Goal: Task Accomplishment & Management: Complete application form

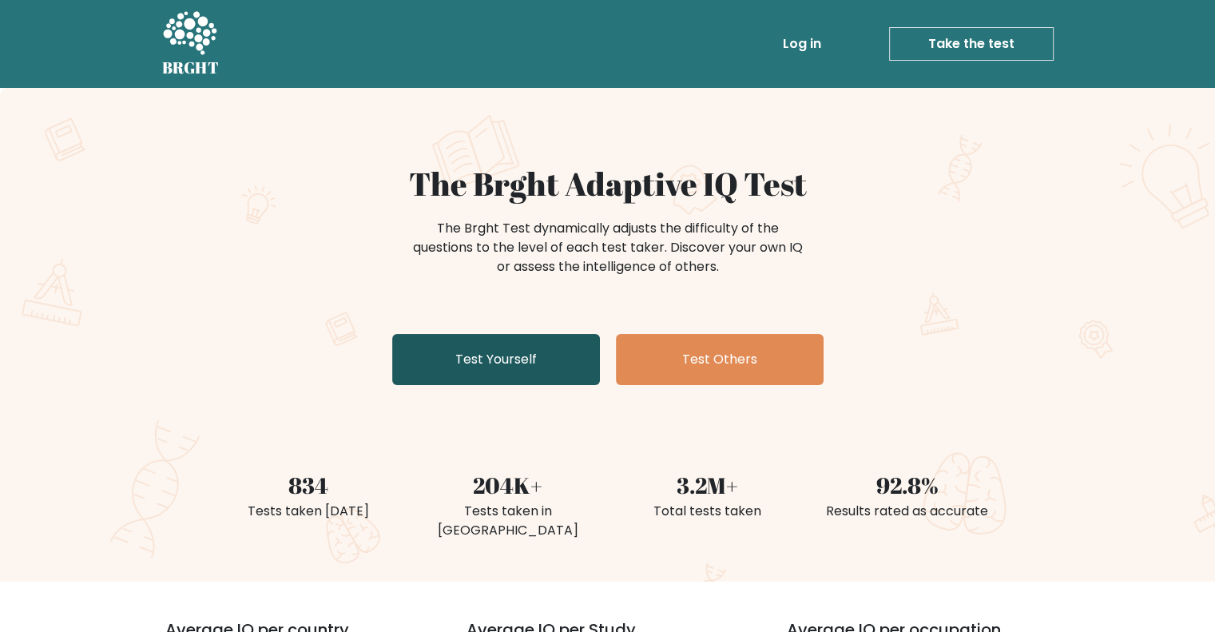
click at [392, 334] on link "Test Yourself" at bounding box center [496, 359] width 208 height 51
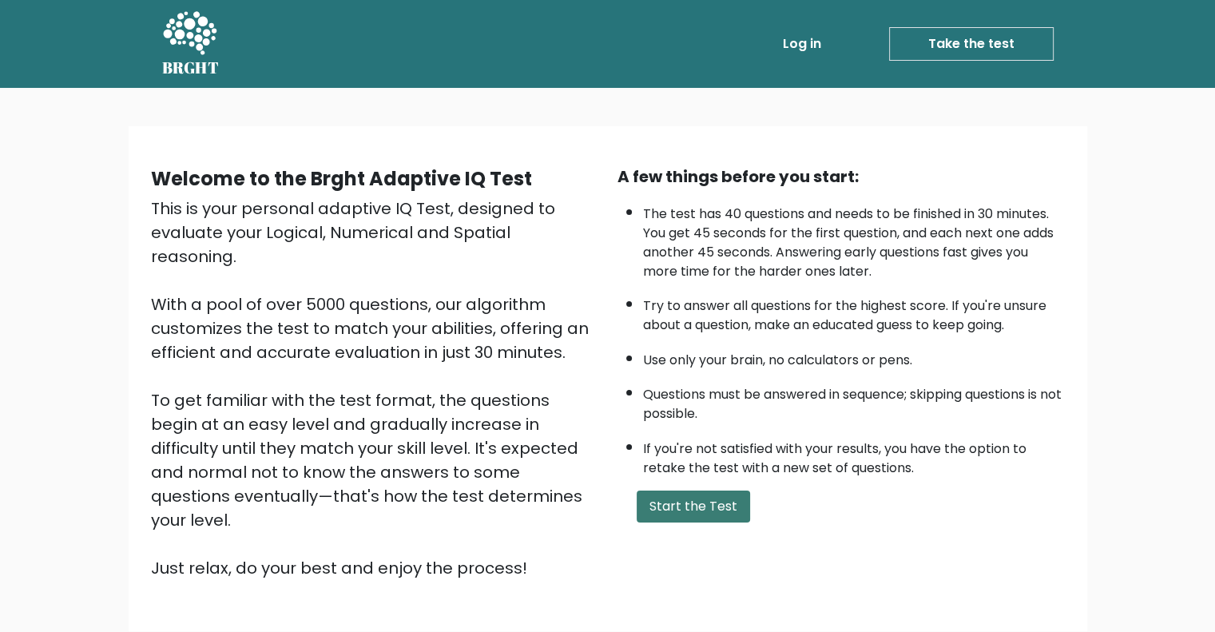
click at [713, 514] on button "Start the Test" at bounding box center [693, 506] width 113 height 32
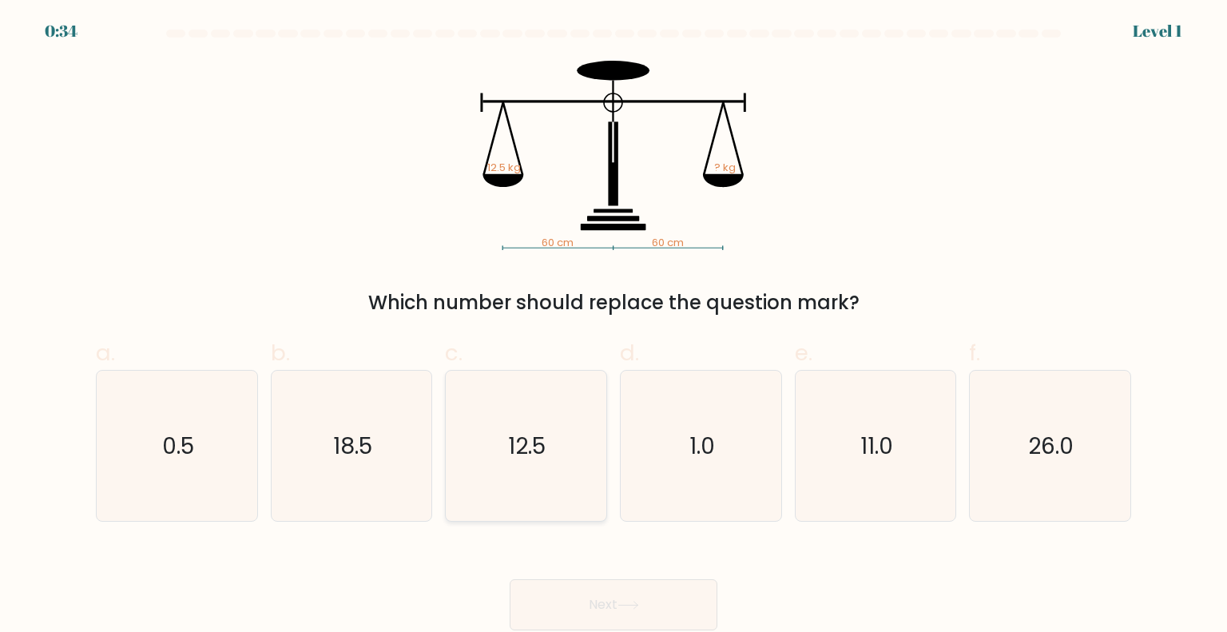
click at [580, 411] on icon "12.5" at bounding box center [526, 446] width 150 height 150
click at [613, 327] on input "c. 12.5" at bounding box center [613, 321] width 1 height 10
radio input "true"
click at [676, 604] on button "Next" at bounding box center [614, 604] width 208 height 51
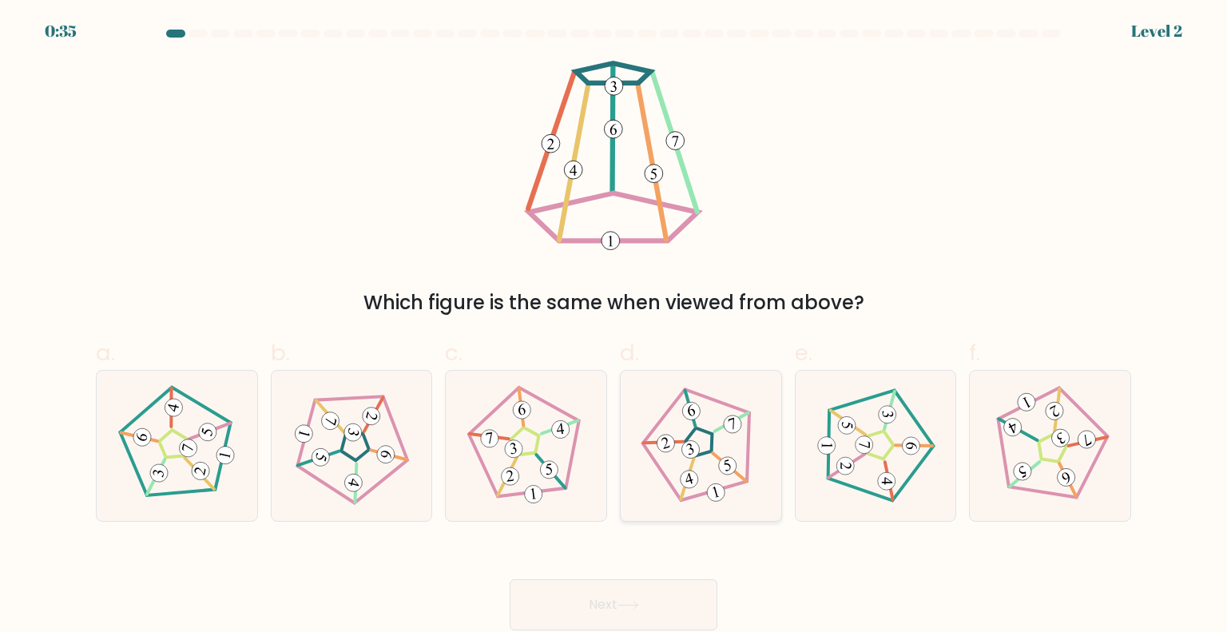
click at [713, 461] on icon at bounding box center [701, 445] width 121 height 121
click at [614, 327] on input "d." at bounding box center [613, 321] width 1 height 10
radio input "true"
click at [665, 588] on button "Next" at bounding box center [614, 604] width 208 height 51
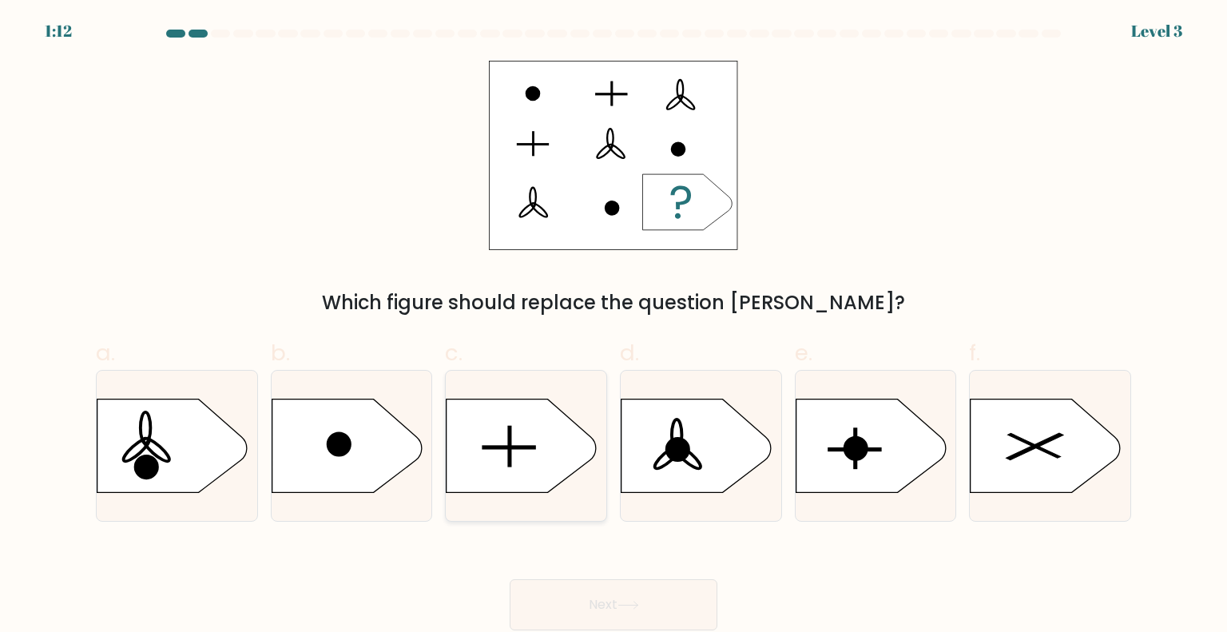
click at [528, 448] on rect at bounding box center [509, 447] width 53 height 3
click at [613, 327] on input "c." at bounding box center [613, 321] width 1 height 10
radio input "true"
click at [673, 601] on button "Next" at bounding box center [614, 604] width 208 height 51
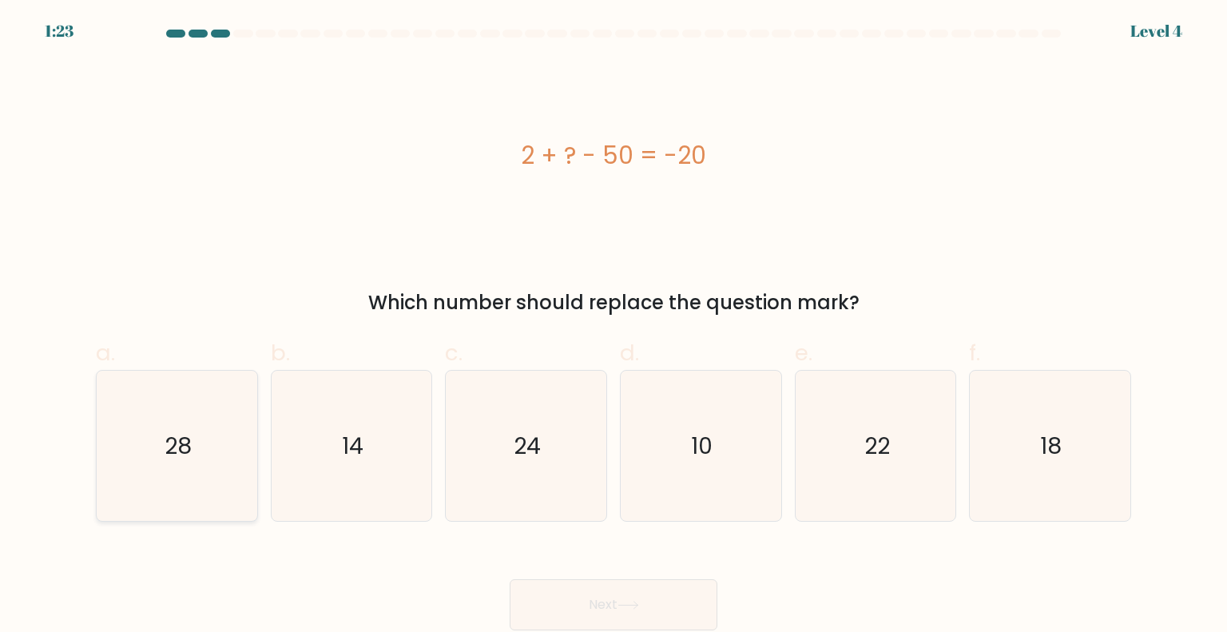
click at [205, 475] on icon "28" at bounding box center [176, 446] width 150 height 150
click at [613, 327] on input "a. 28" at bounding box center [613, 321] width 1 height 10
radio input "true"
click at [684, 611] on button "Next" at bounding box center [614, 604] width 208 height 51
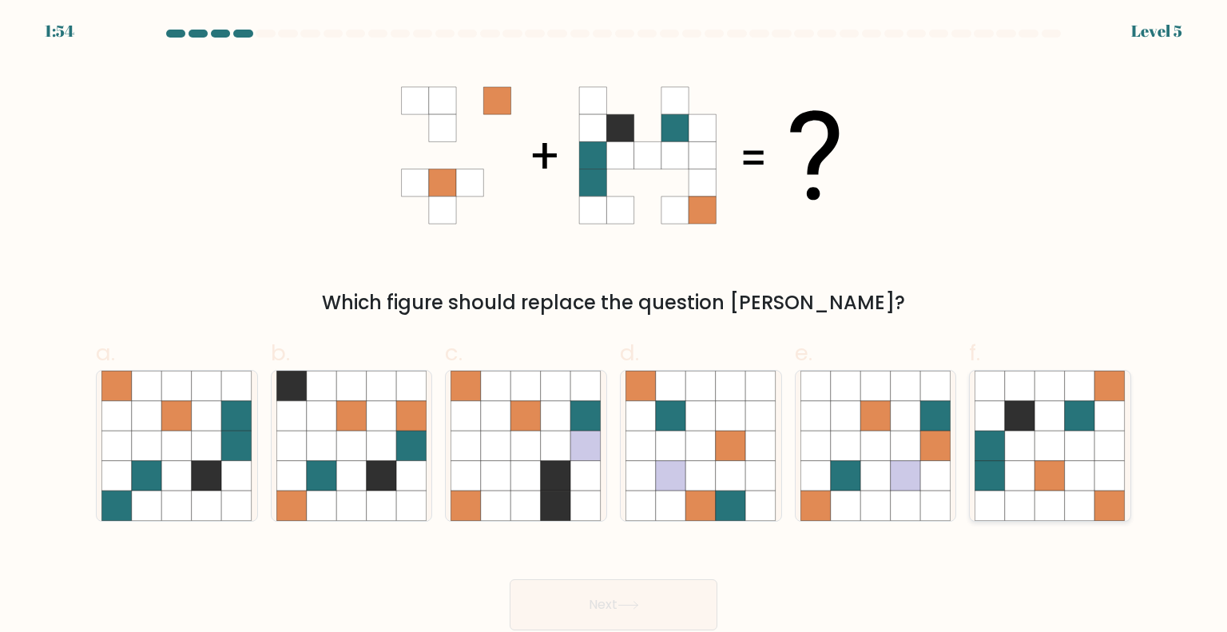
click at [1096, 466] on icon at bounding box center [1110, 476] width 30 height 30
click at [614, 327] on input "f." at bounding box center [613, 321] width 1 height 10
radio input "true"
click at [580, 618] on button "Next" at bounding box center [614, 604] width 208 height 51
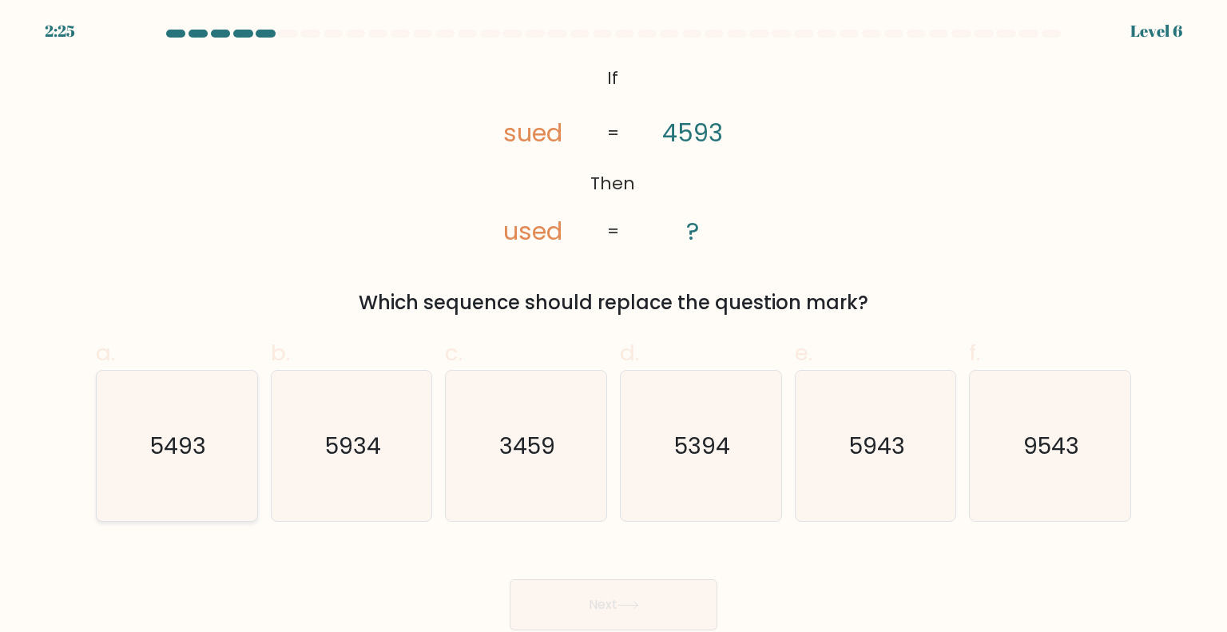
click at [214, 476] on icon "5493" at bounding box center [176, 446] width 150 height 150
click at [613, 327] on input "a. 5493" at bounding box center [613, 321] width 1 height 10
radio input "true"
click at [619, 594] on button "Next" at bounding box center [614, 604] width 208 height 51
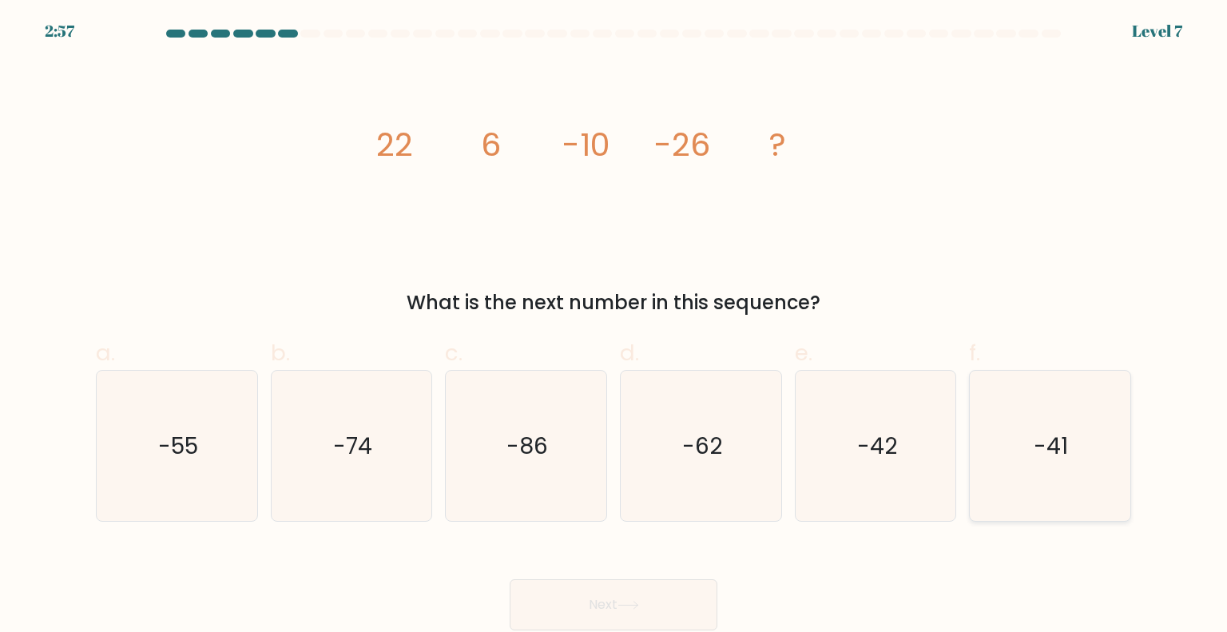
click at [1020, 488] on icon "-41" at bounding box center [1050, 446] width 150 height 150
click at [614, 327] on input "f. -41" at bounding box center [613, 321] width 1 height 10
radio input "true"
click at [904, 503] on icon "-42" at bounding box center [875, 446] width 150 height 150
click at [614, 327] on input "e. -42" at bounding box center [613, 321] width 1 height 10
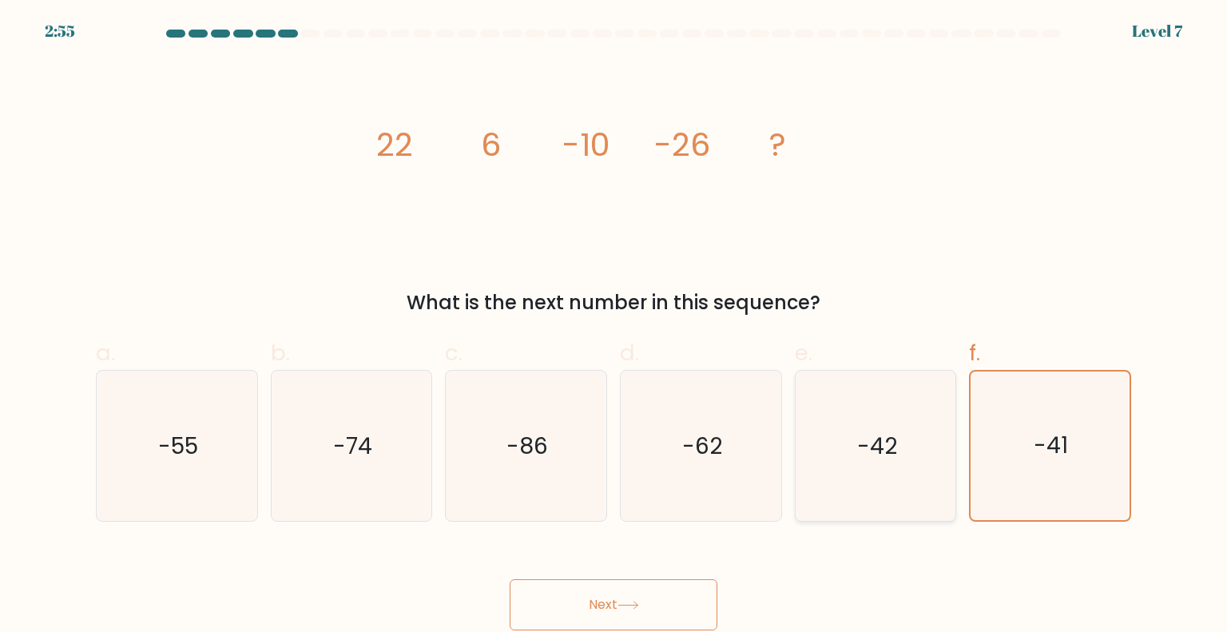
radio input "true"
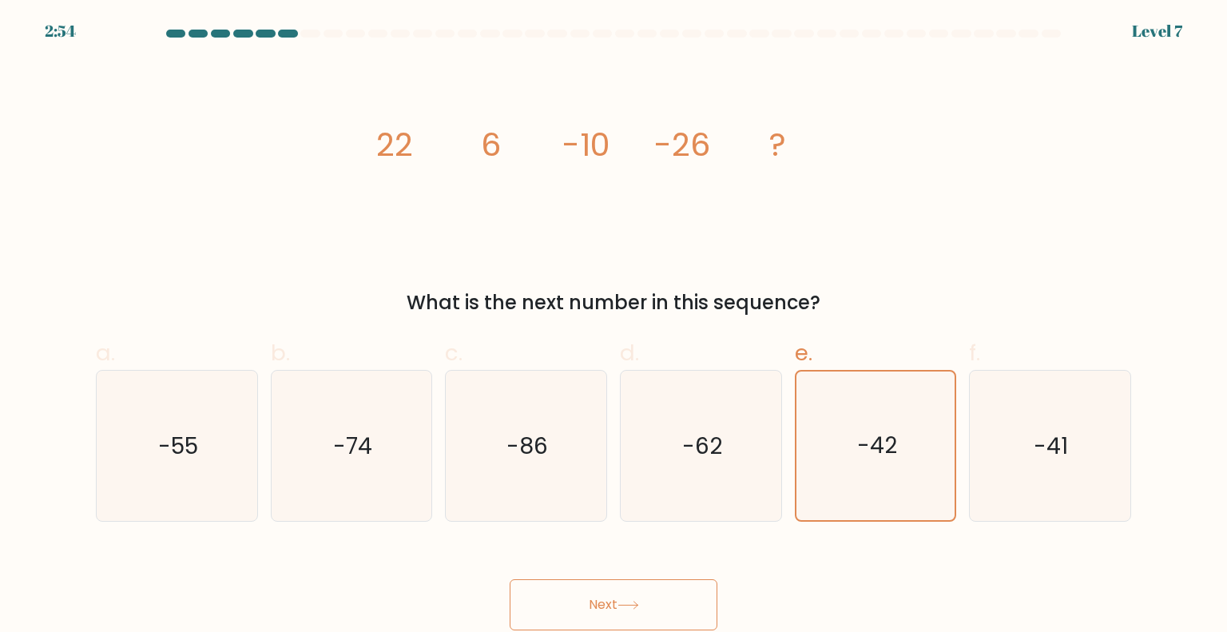
click at [665, 625] on button "Next" at bounding box center [614, 604] width 208 height 51
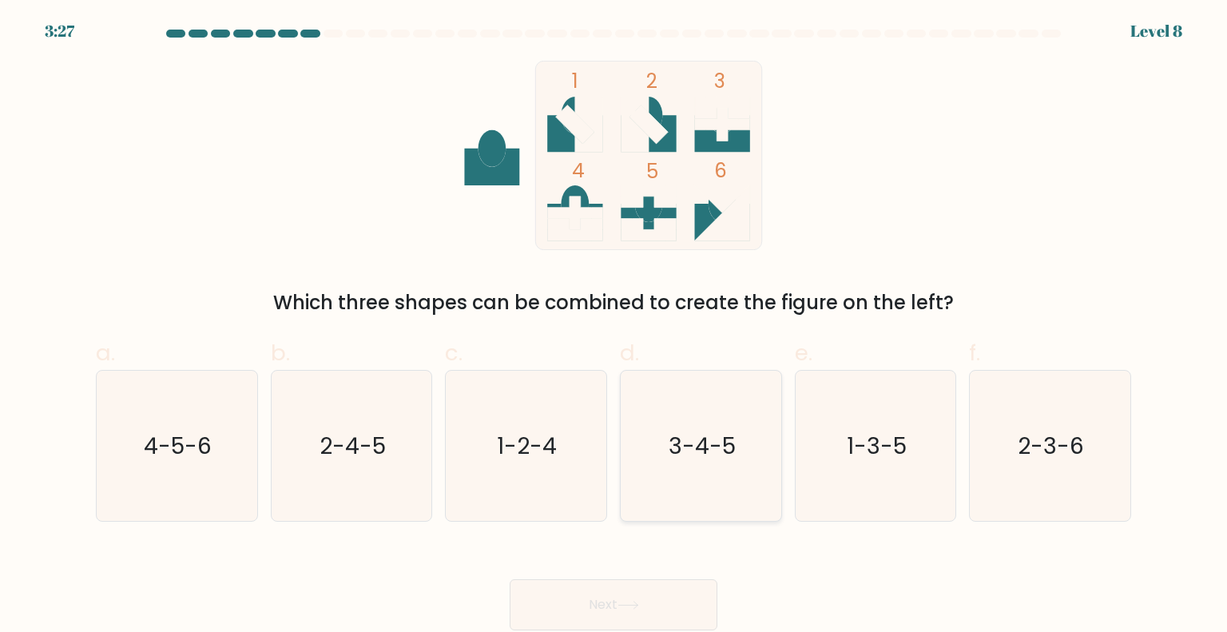
click at [737, 449] on icon "3-4-5" at bounding box center [700, 446] width 150 height 150
click at [614, 327] on input "d. 3-4-5" at bounding box center [613, 321] width 1 height 10
radio input "true"
click at [590, 603] on button "Next" at bounding box center [614, 604] width 208 height 51
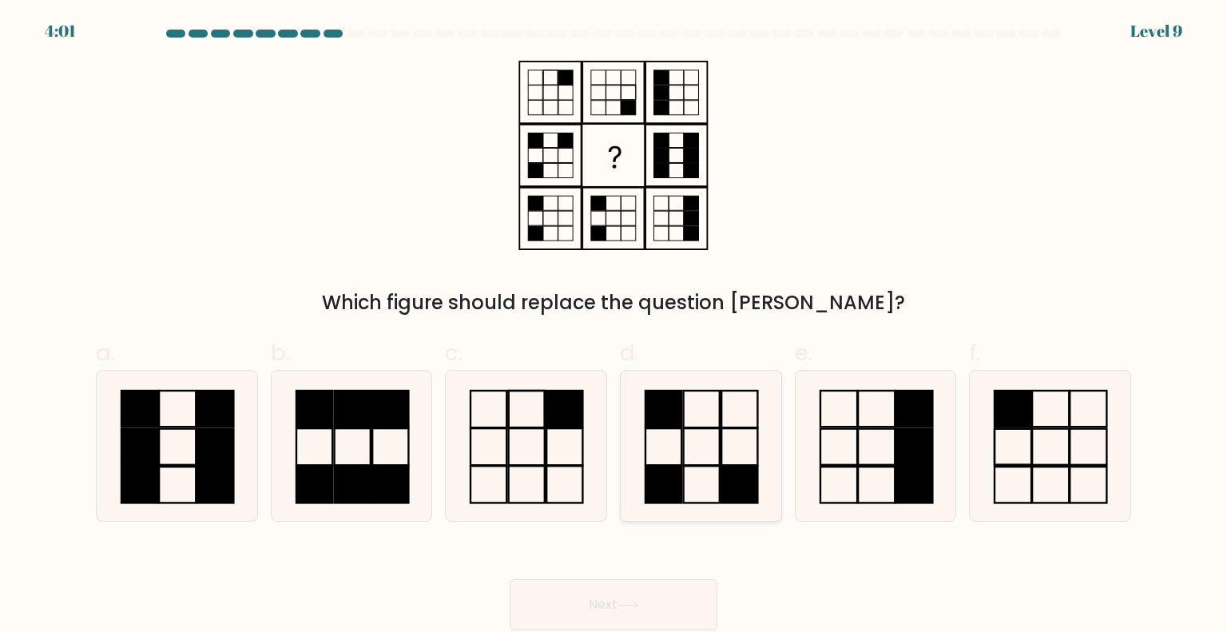
click at [734, 431] on icon at bounding box center [700, 446] width 150 height 150
click at [614, 327] on input "d." at bounding box center [613, 321] width 1 height 10
radio input "true"
click at [617, 605] on button "Next" at bounding box center [614, 604] width 208 height 51
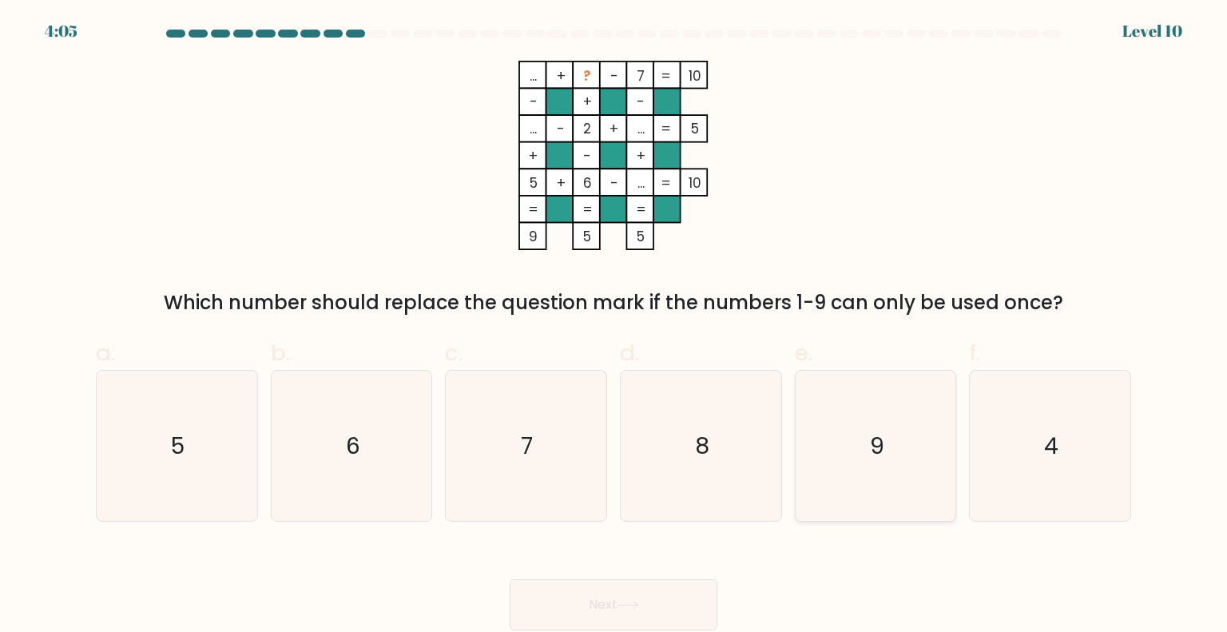
click at [925, 482] on icon "9" at bounding box center [875, 446] width 150 height 150
click at [614, 327] on input "e. 9" at bounding box center [613, 321] width 1 height 10
radio input "true"
click at [609, 620] on button "Next" at bounding box center [614, 604] width 208 height 51
click at [606, 613] on button "Next" at bounding box center [614, 604] width 208 height 51
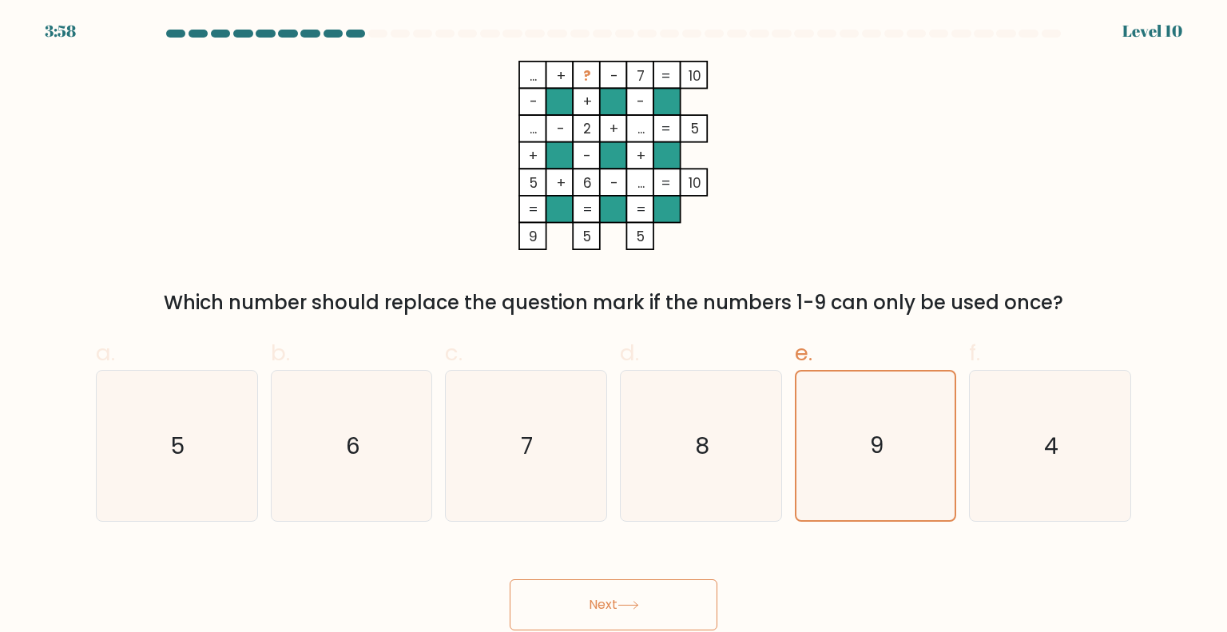
click at [618, 600] on button "Next" at bounding box center [614, 604] width 208 height 51
click at [662, 609] on button "Next" at bounding box center [614, 604] width 208 height 51
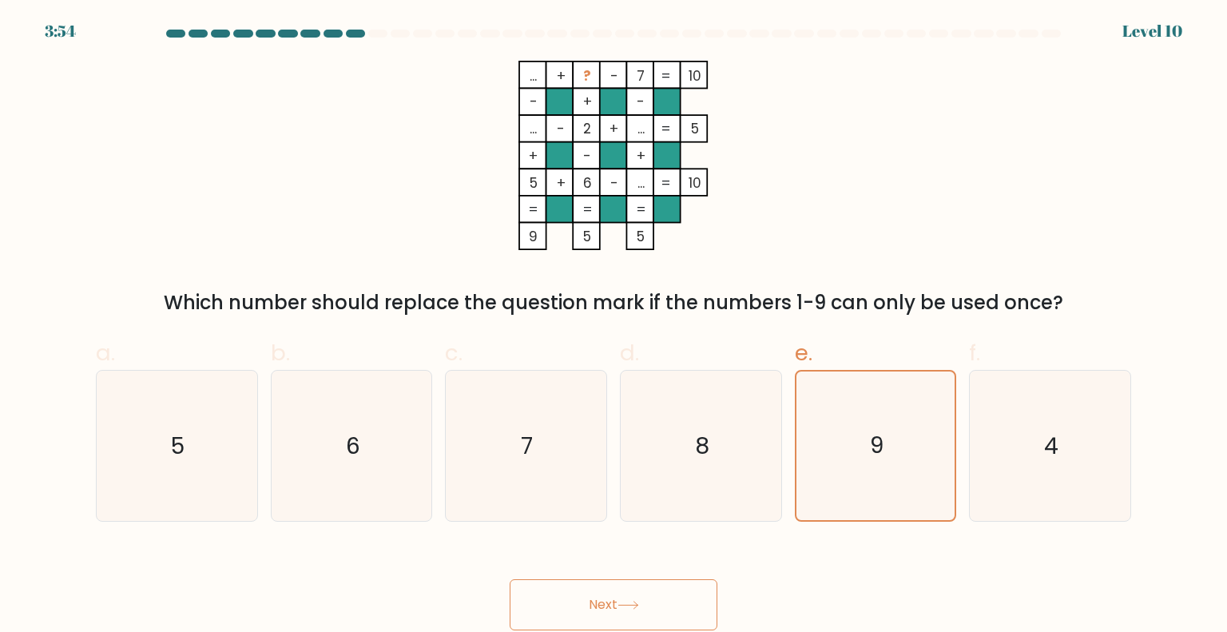
click at [662, 609] on button "Next" at bounding box center [614, 604] width 208 height 51
click at [642, 586] on button "Next" at bounding box center [614, 604] width 208 height 51
click at [652, 584] on button "Next" at bounding box center [614, 604] width 208 height 51
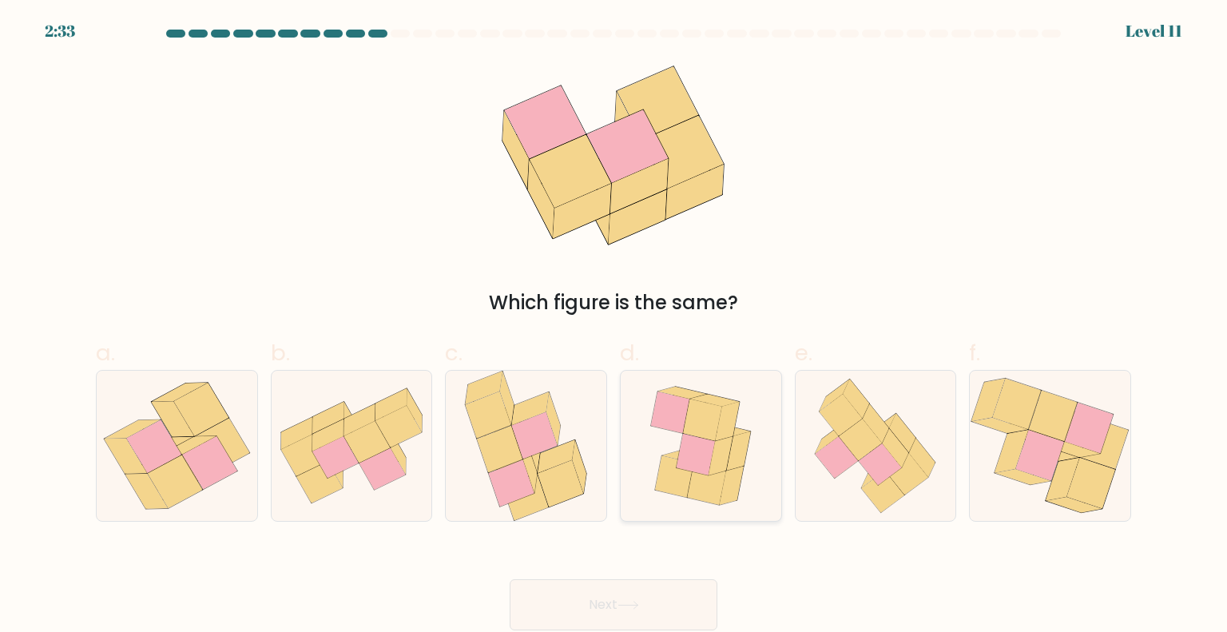
click at [733, 510] on icon at bounding box center [700, 446] width 125 height 150
click at [614, 327] on input "d." at bounding box center [613, 321] width 1 height 10
radio input "true"
click at [653, 590] on button "Next" at bounding box center [614, 604] width 208 height 51
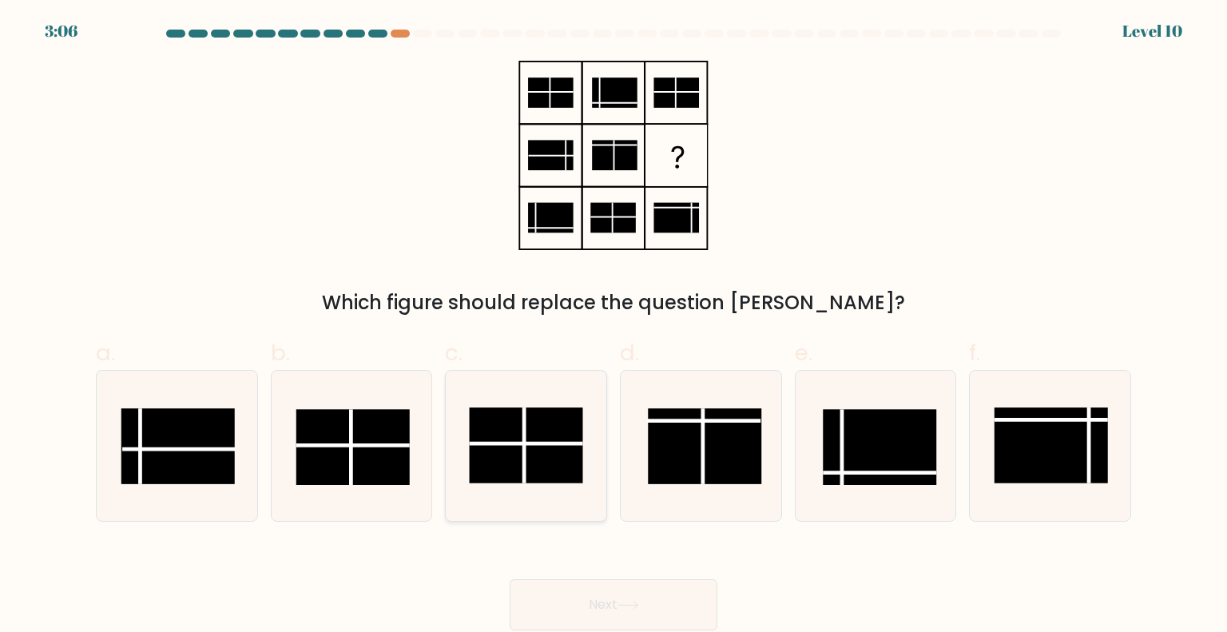
click at [553, 474] on rect at bounding box center [526, 445] width 113 height 76
click at [613, 327] on input "c." at bounding box center [613, 321] width 1 height 10
radio input "true"
click at [633, 599] on button "Next" at bounding box center [614, 604] width 208 height 51
